Goal: Task Accomplishment & Management: Manage account settings

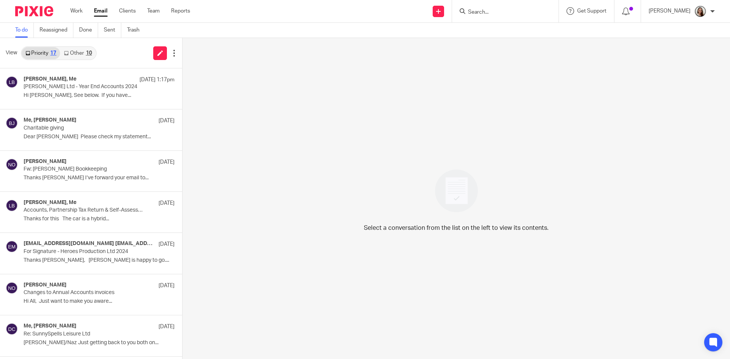
click at [76, 51] on link "Other 10" at bounding box center [77, 53] width 35 height 12
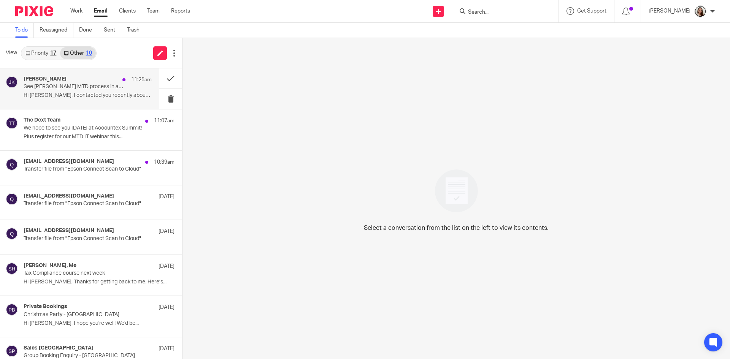
click at [88, 83] on div "James Kilpatrick 11:25am" at bounding box center [88, 80] width 128 height 8
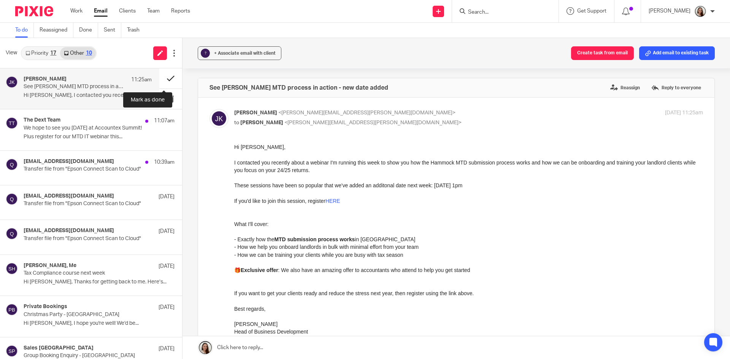
click at [164, 77] on button at bounding box center [170, 78] width 23 height 20
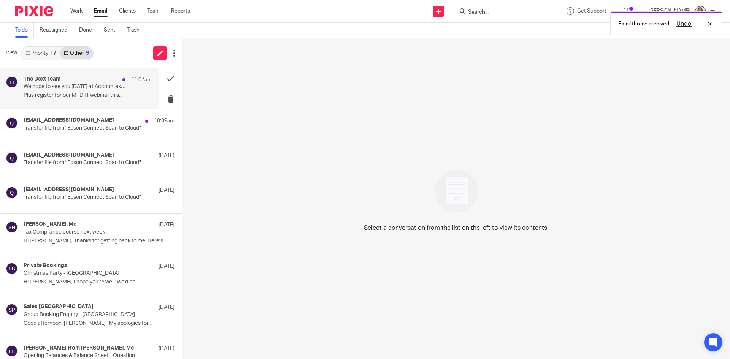
drag, startPoint x: 84, startPoint y: 89, endPoint x: 146, endPoint y: 86, distance: 62.4
click at [84, 89] on p "We hope to see you tomorrow at Accountex Summit!" at bounding box center [75, 87] width 103 height 6
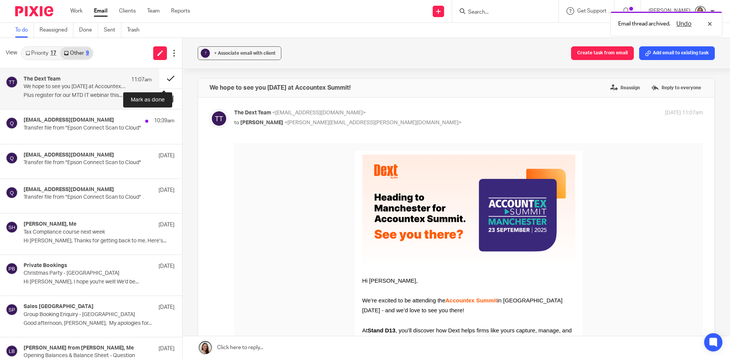
click at [165, 81] on button at bounding box center [170, 78] width 23 height 20
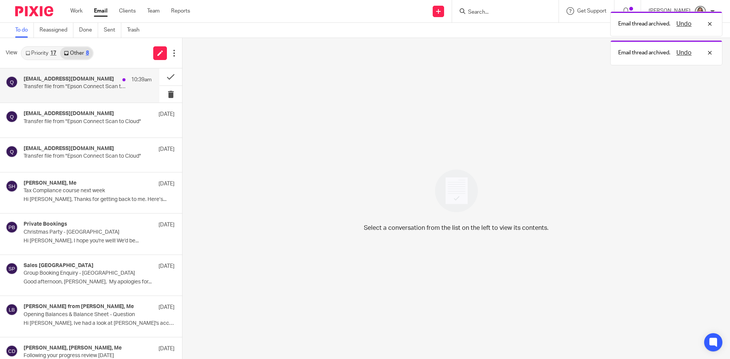
click at [94, 89] on p "Transfer file from "Epson Connect Scan to Cloud"" at bounding box center [75, 87] width 103 height 6
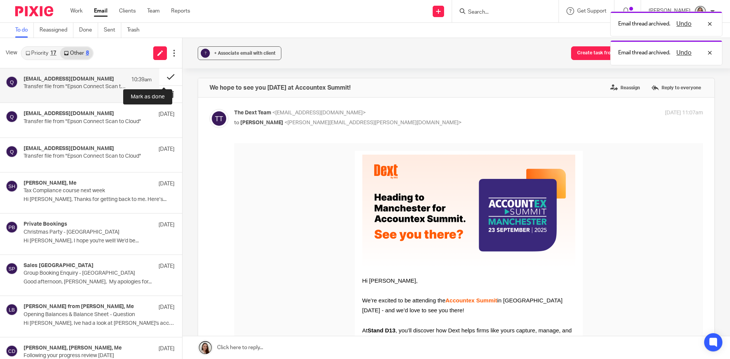
click at [165, 73] on button at bounding box center [170, 76] width 23 height 17
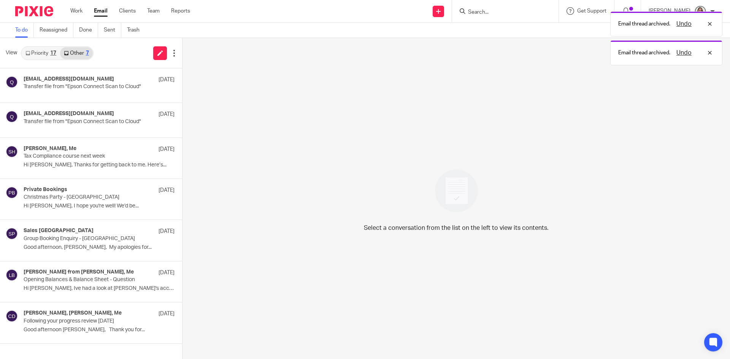
click at [44, 54] on link "Priority 17" at bounding box center [41, 53] width 38 height 12
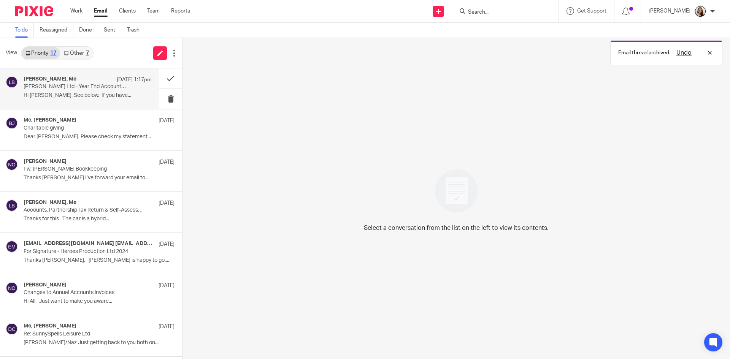
click at [62, 84] on p "Rosa Medica Ltd - Year End Accounts 2024" at bounding box center [75, 87] width 103 height 6
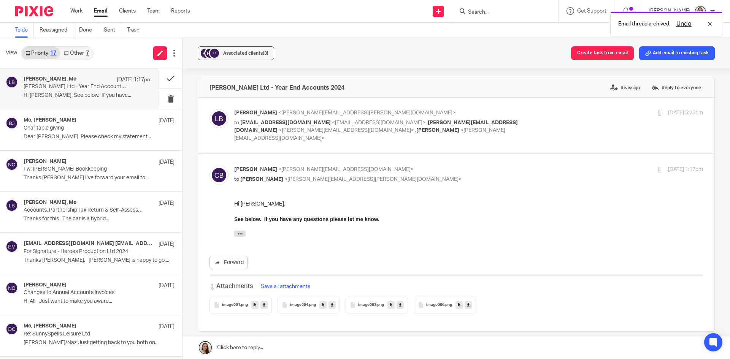
click at [522, 132] on p "to rblackwell@companieshub.com <rblackwell@companieshub.com> , chris@chrisblack…" at bounding box center [390, 131] width 312 height 24
checkbox input "true"
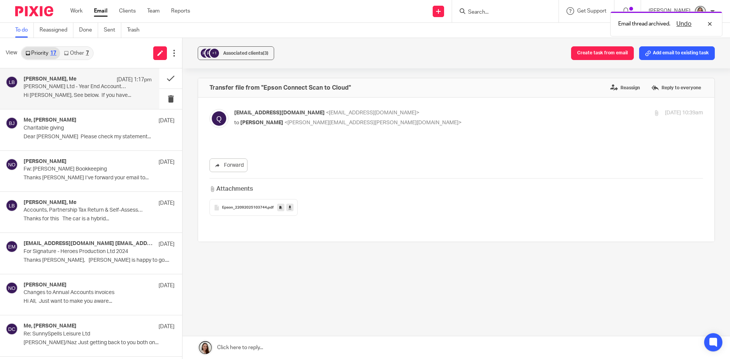
click at [413, 137] on div "qij71425qutiw3@print.epsonconnect.com <qij71425qutiw3@print.epsonconnect.com> t…" at bounding box center [455, 169] width 493 height 121
click at [319, 149] on div "Forward Attachments Epson_22092025103744 .pdf" at bounding box center [455, 179] width 493 height 73
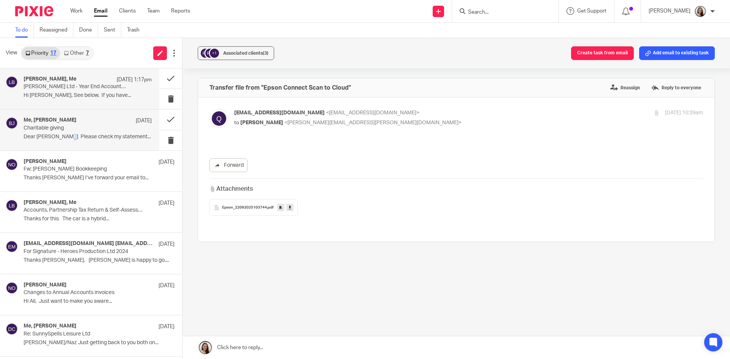
click at [58, 144] on div "Me, Brian Jeffery 19 Sep Charitable giving Dear Lory Please check my statement.…" at bounding box center [79, 129] width 159 height 41
click at [46, 104] on div "Chris Blackwell, Me 20 Sep 1:17pm Rosa Medica Ltd - Year End Accounts 2024 Hi L…" at bounding box center [79, 88] width 159 height 41
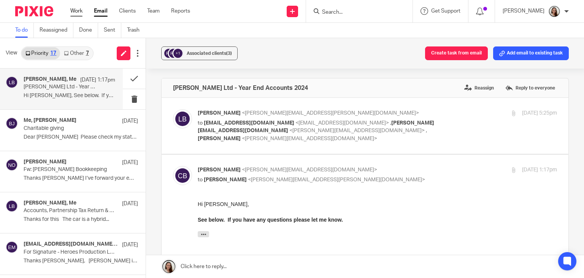
click at [72, 12] on link "Work" at bounding box center [76, 11] width 12 height 8
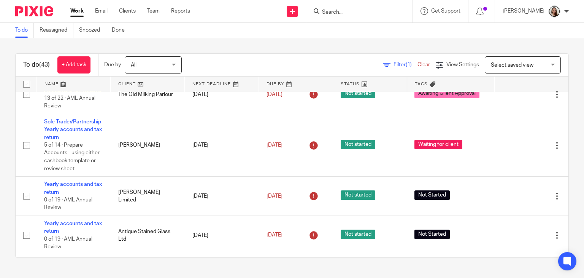
scroll to position [228, 0]
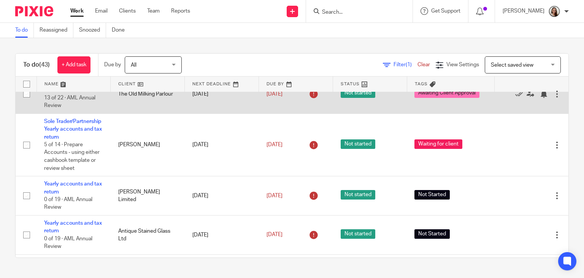
click at [57, 114] on td "Self Assessment Accounts & Tax Returns 13 of 22 · AML Annual Review" at bounding box center [73, 94] width 74 height 39
click at [57, 92] on link "Self Assessment Accounts & Tax Returns" at bounding box center [72, 85] width 57 height 13
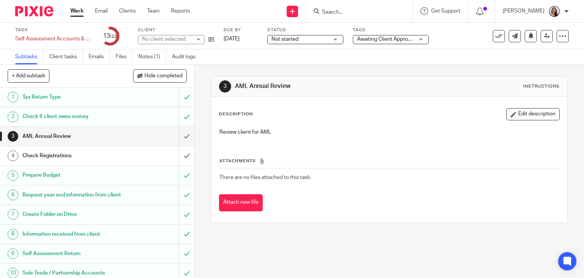
click at [387, 36] on span "Awaiting Client Approval" at bounding box center [385, 38] width 57 height 5
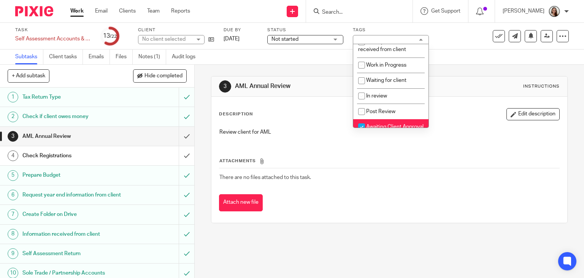
scroll to position [104, 0]
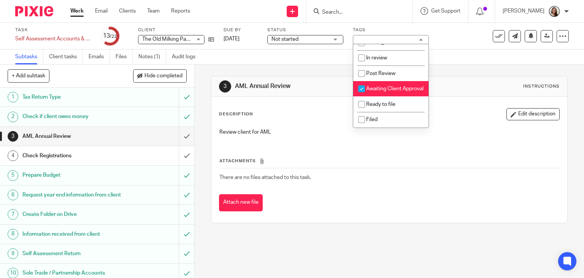
click at [382, 86] on span "Awaiting Client Approval" at bounding box center [394, 88] width 57 height 5
checkbox input "false"
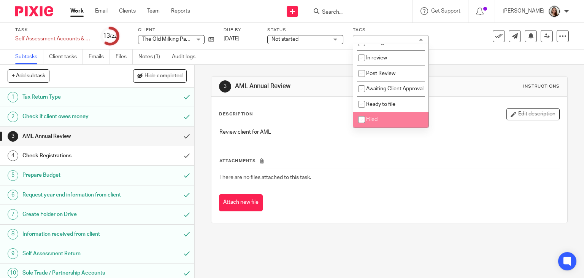
click at [379, 119] on li "Filed" at bounding box center [390, 120] width 75 height 16
checkbox input "true"
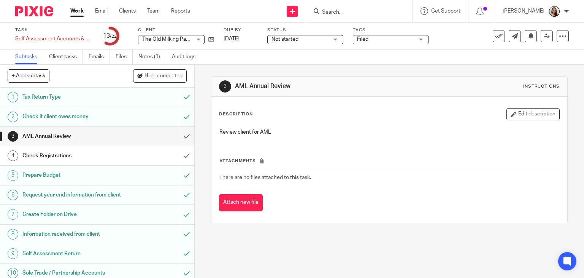
click at [440, 57] on div "Subtasks Client tasks Emails Files Notes (1) Audit logs" at bounding box center [292, 56] width 584 height 15
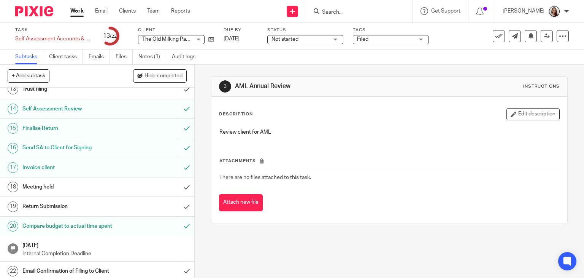
scroll to position [251, 0]
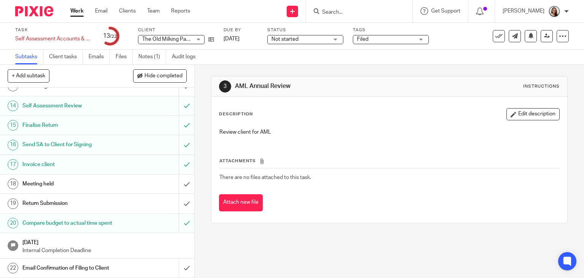
click at [81, 202] on h1 "Return Submission" at bounding box center [71, 202] width 99 height 11
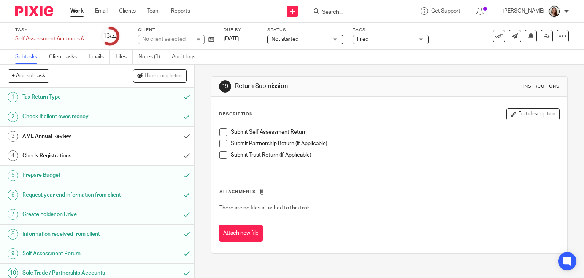
click at [219, 130] on span at bounding box center [223, 132] width 8 height 8
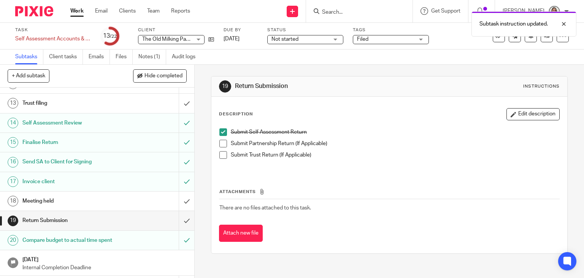
scroll to position [251, 0]
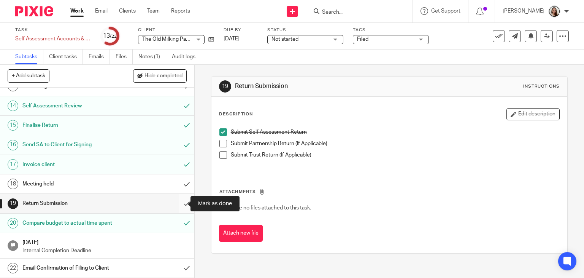
click at [179, 202] on input "submit" at bounding box center [97, 203] width 194 height 19
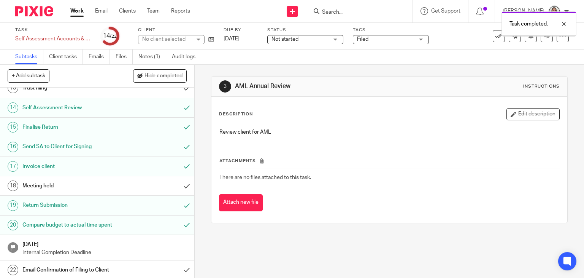
scroll to position [251, 0]
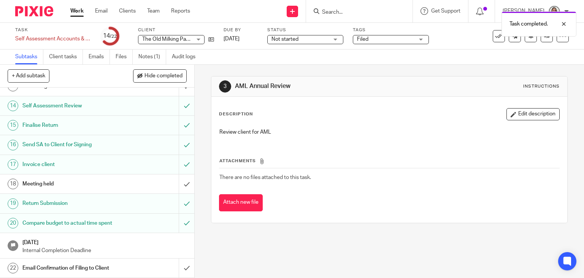
click at [78, 268] on h1 "Email Confirmation of Filing to Client" at bounding box center [71, 267] width 99 height 11
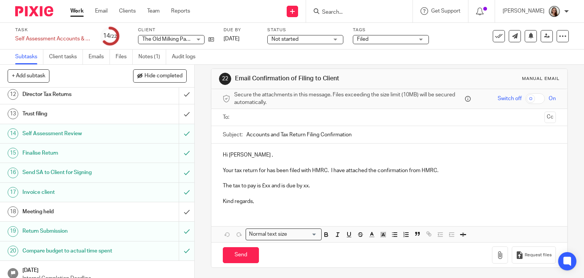
scroll to position [251, 0]
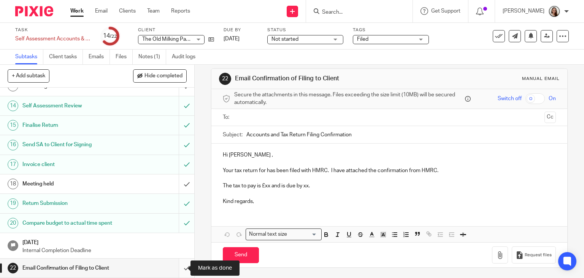
click at [177, 268] on input "submit" at bounding box center [97, 267] width 194 height 19
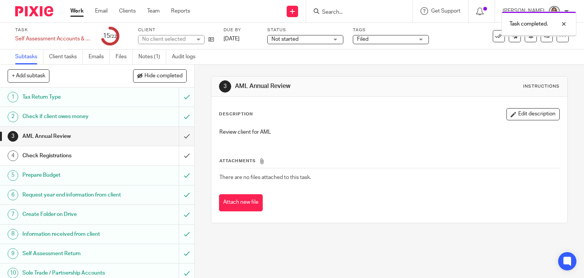
click at [309, 39] on span "Not started" at bounding box center [299, 39] width 57 height 8
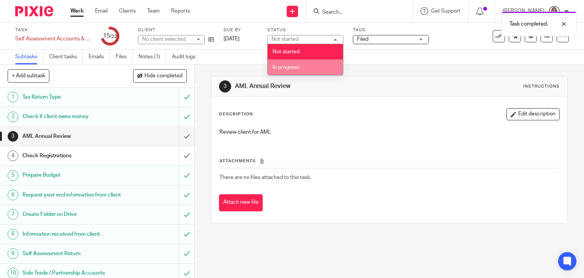
click at [284, 71] on li "In progress" at bounding box center [305, 67] width 75 height 16
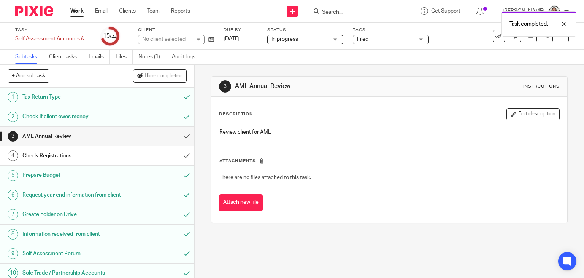
click at [396, 72] on div "3 AML Annual Review Instructions Description Edit description Review client for…" at bounding box center [389, 150] width 357 height 170
click at [493, 36] on div "Task completed." at bounding box center [434, 22] width 284 height 29
click at [566, 23] on div at bounding box center [558, 23] width 21 height 9
click at [495, 36] on icon at bounding box center [499, 36] width 8 height 8
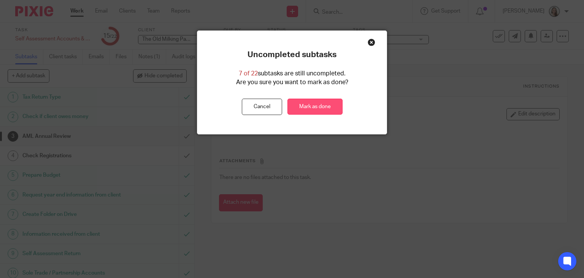
click at [302, 105] on link "Mark as done" at bounding box center [314, 106] width 55 height 16
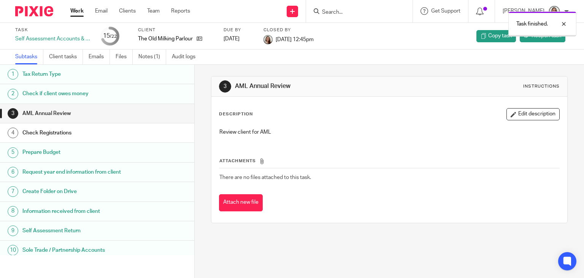
click at [77, 14] on link "Work" at bounding box center [76, 11] width 13 height 8
